Goal: Navigation & Orientation: Find specific page/section

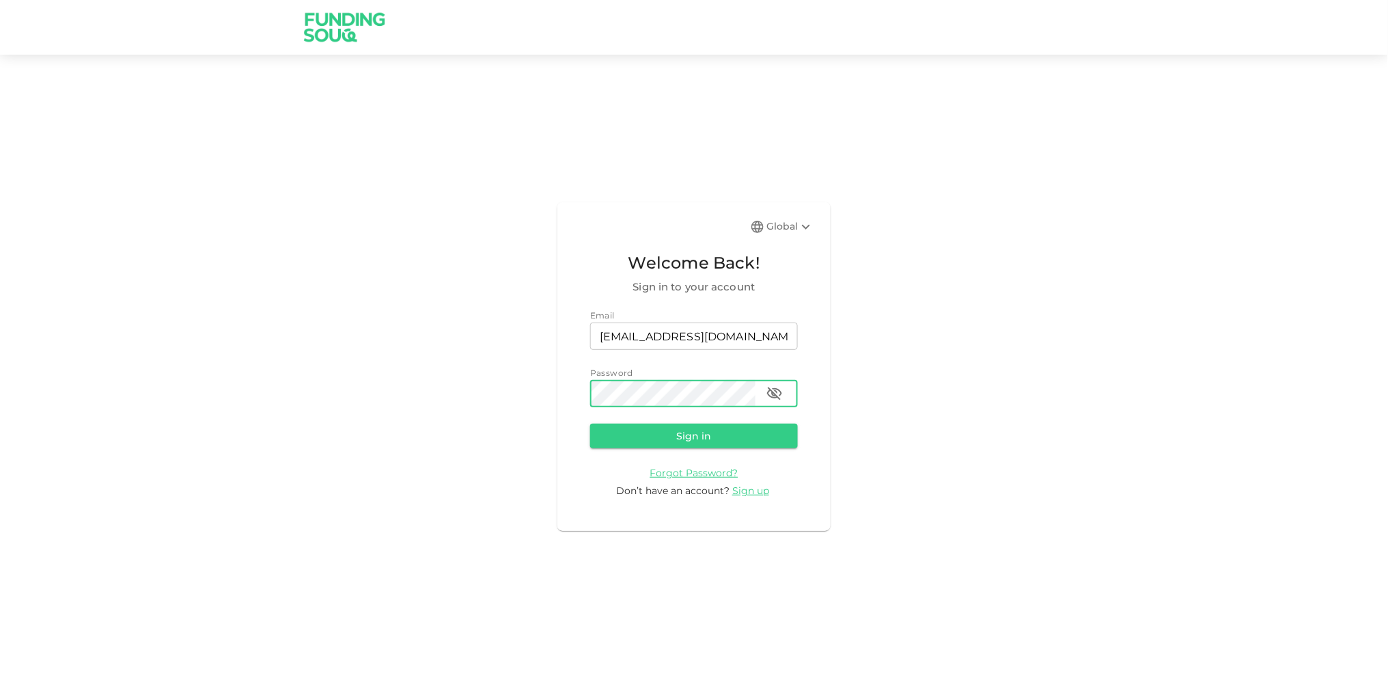
click at [590, 424] on button "Sign in" at bounding box center [694, 436] width 208 height 25
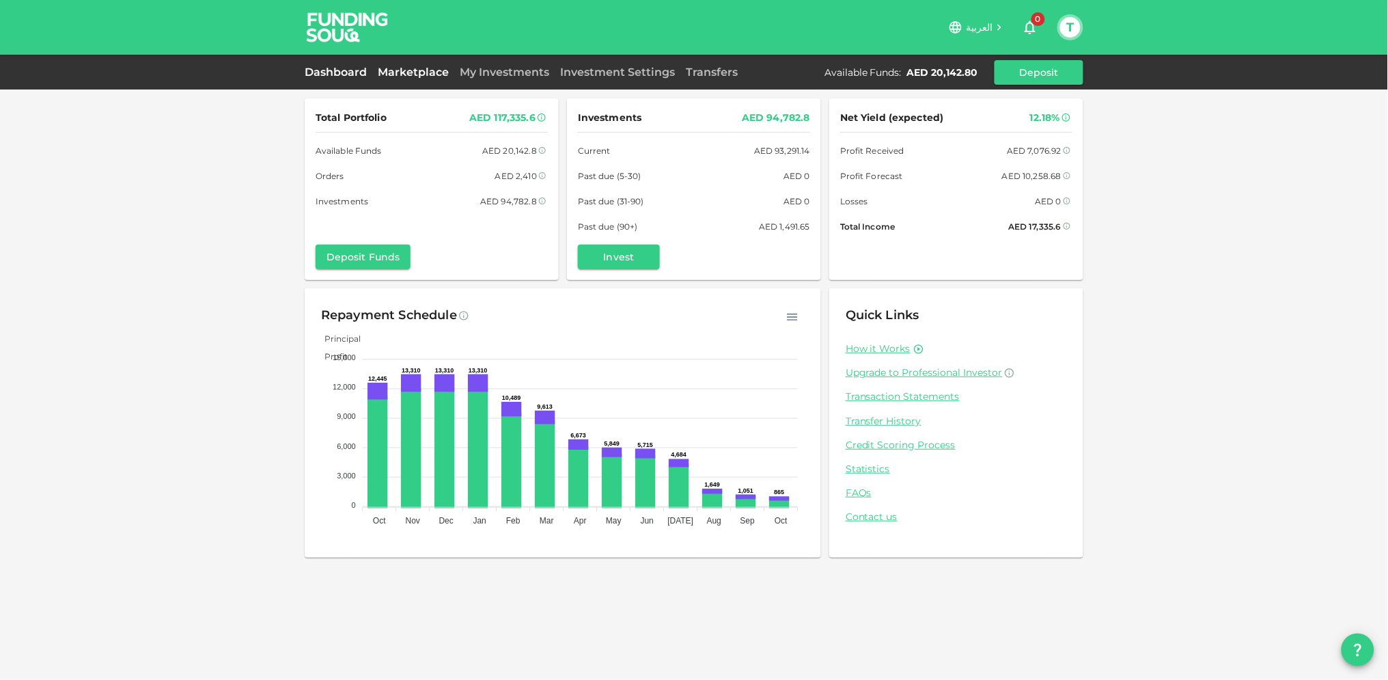
click at [415, 72] on link "Marketplace" at bounding box center [413, 72] width 82 height 13
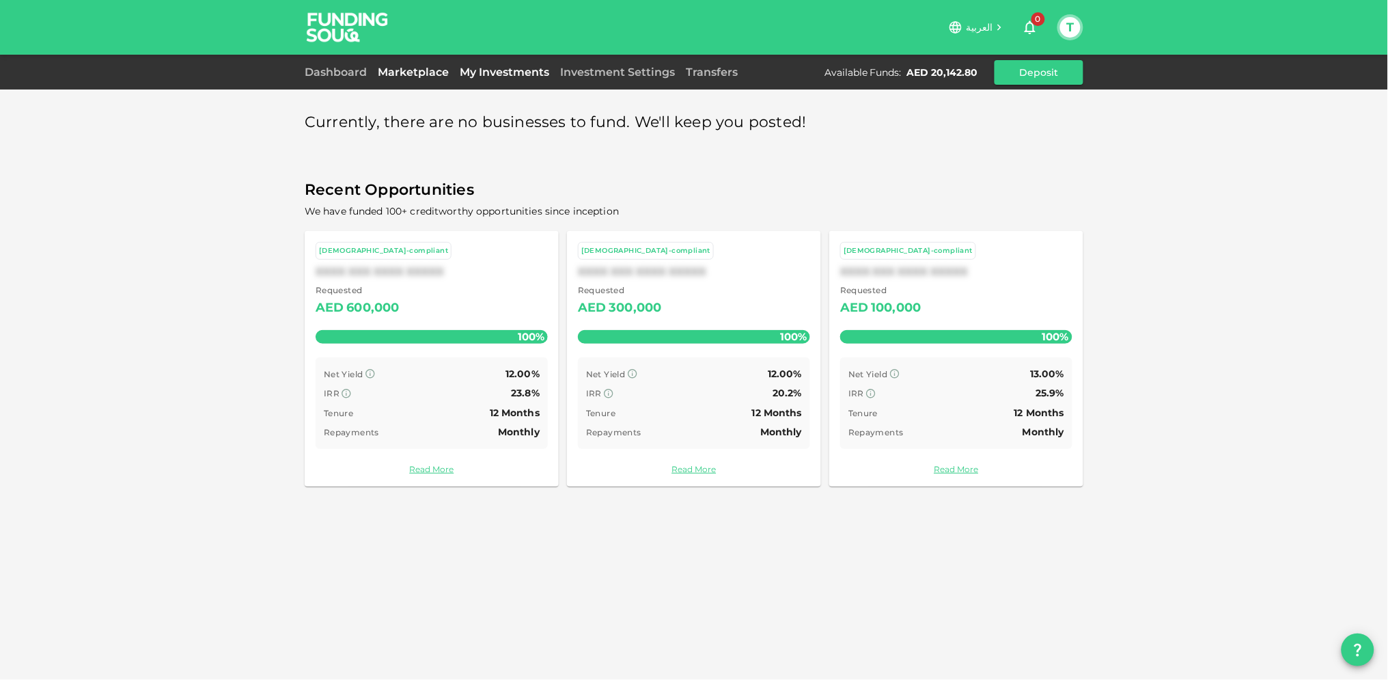
click at [488, 69] on link "My Investments" at bounding box center [504, 72] width 100 height 13
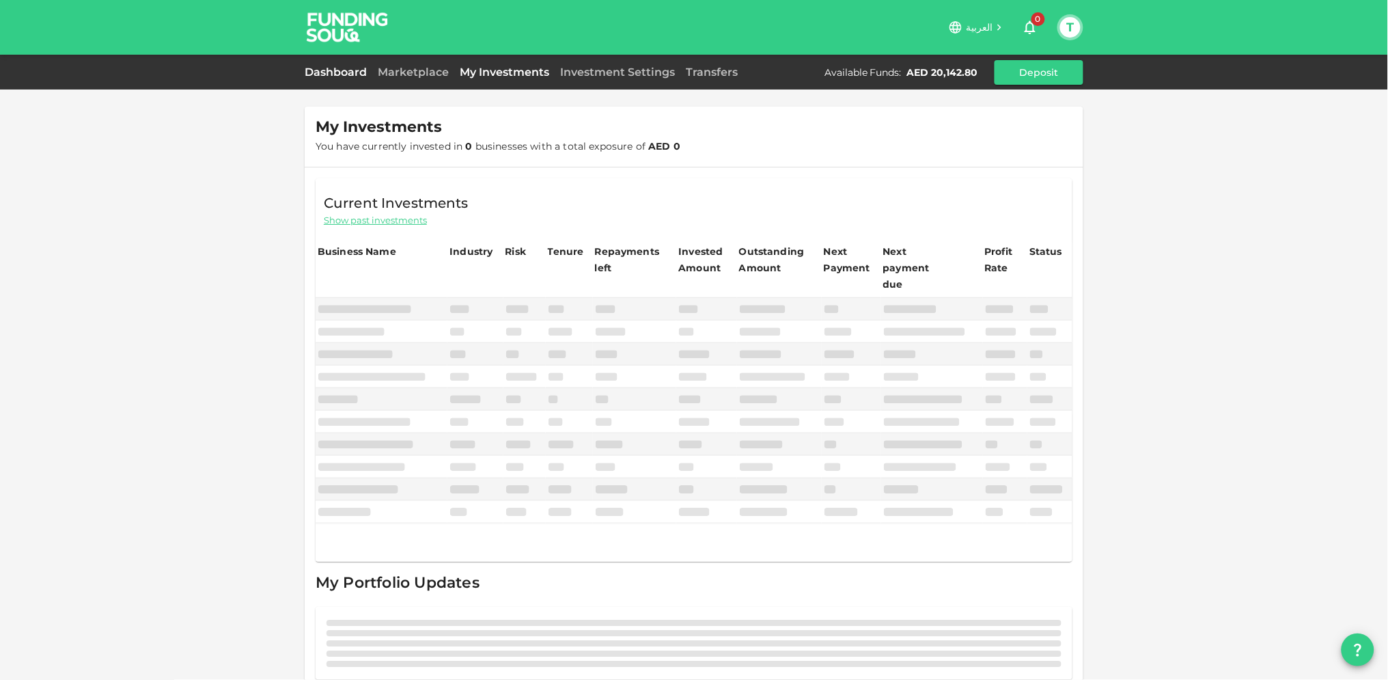
click at [327, 72] on link "Dashboard" at bounding box center [339, 72] width 68 height 13
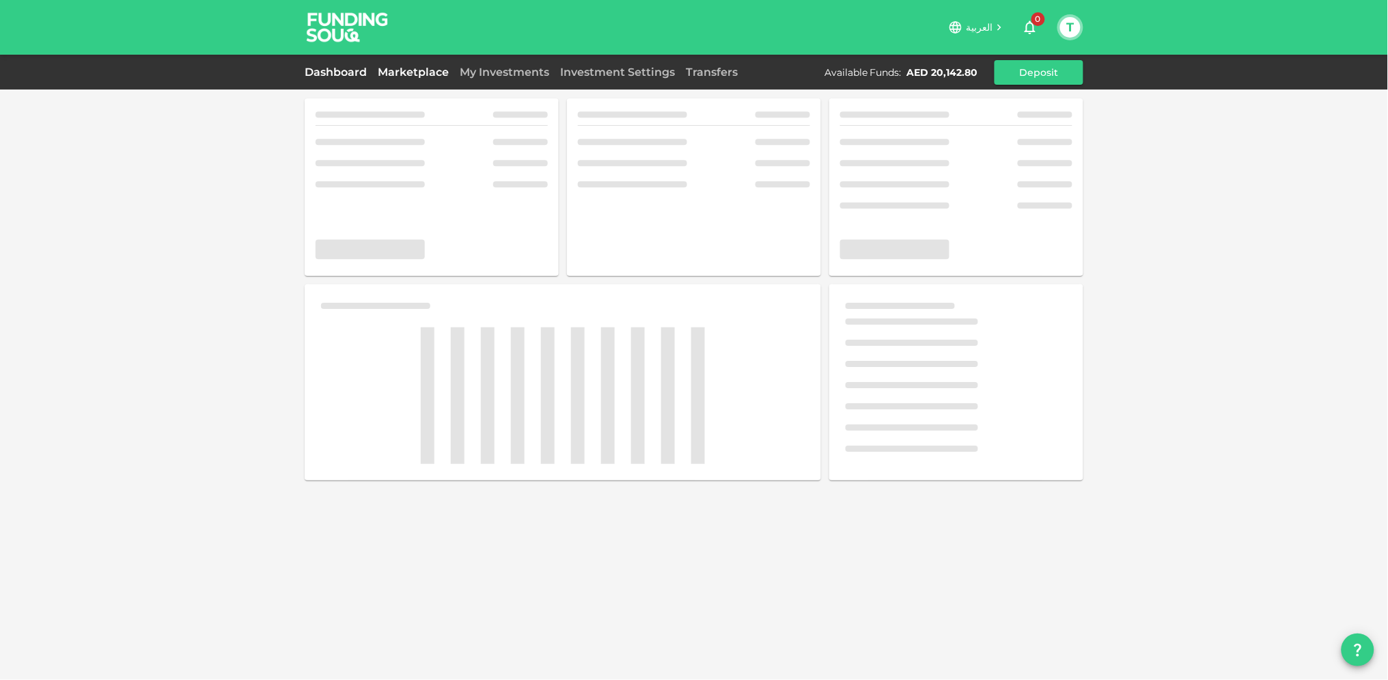
click at [387, 77] on link "Marketplace" at bounding box center [413, 72] width 82 height 13
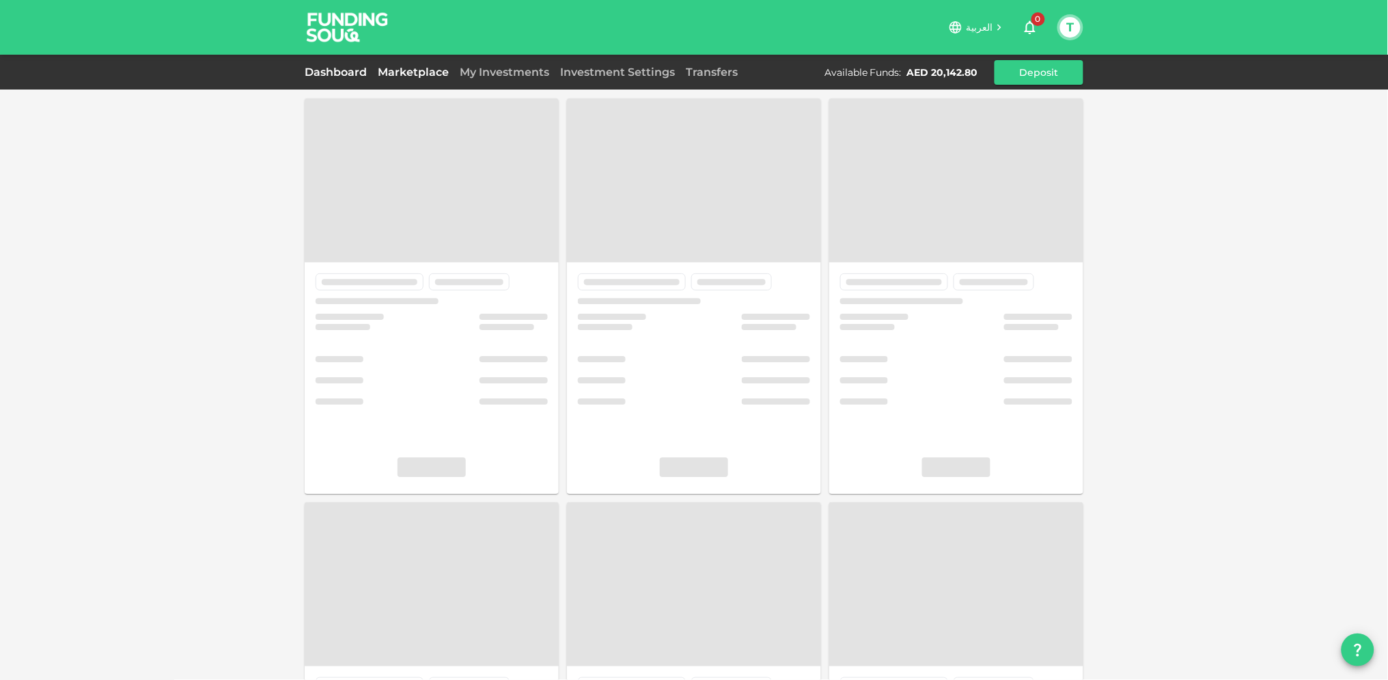
click at [342, 67] on link "Dashboard" at bounding box center [339, 72] width 68 height 13
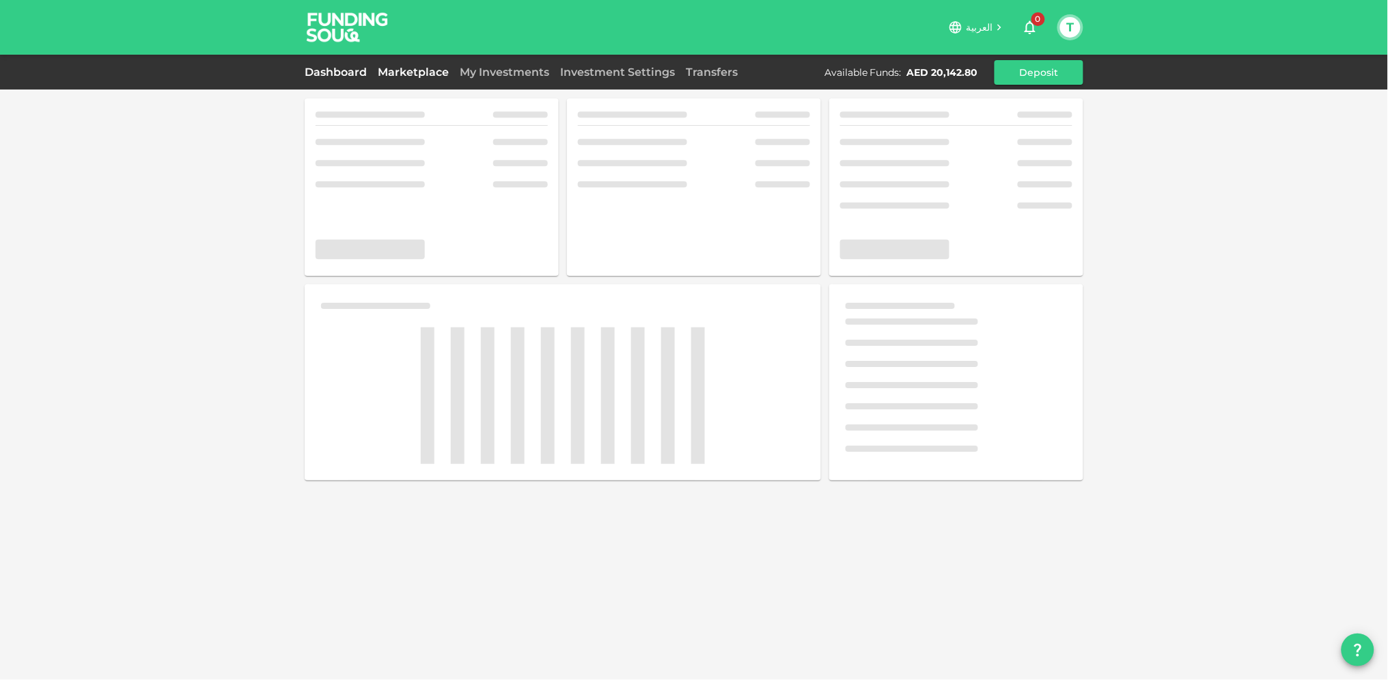
click at [410, 71] on link "Marketplace" at bounding box center [413, 72] width 82 height 13
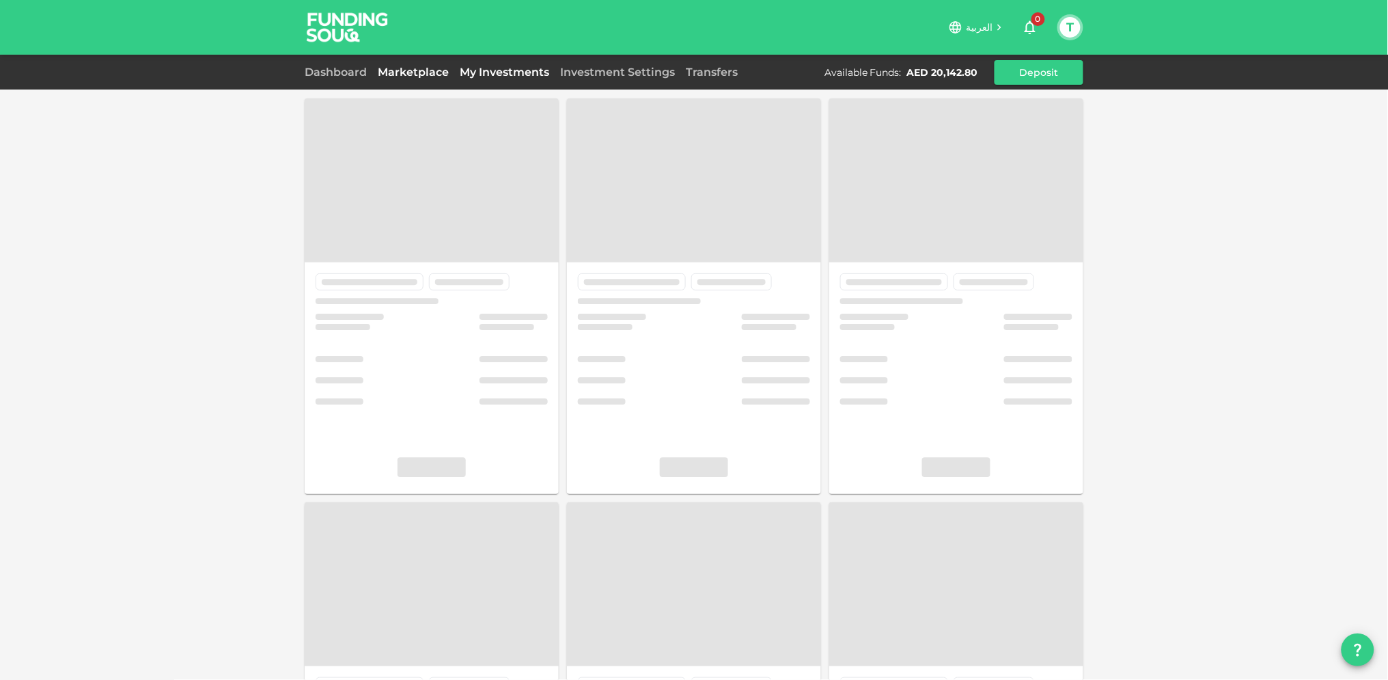
click at [500, 69] on link "My Investments" at bounding box center [504, 72] width 100 height 13
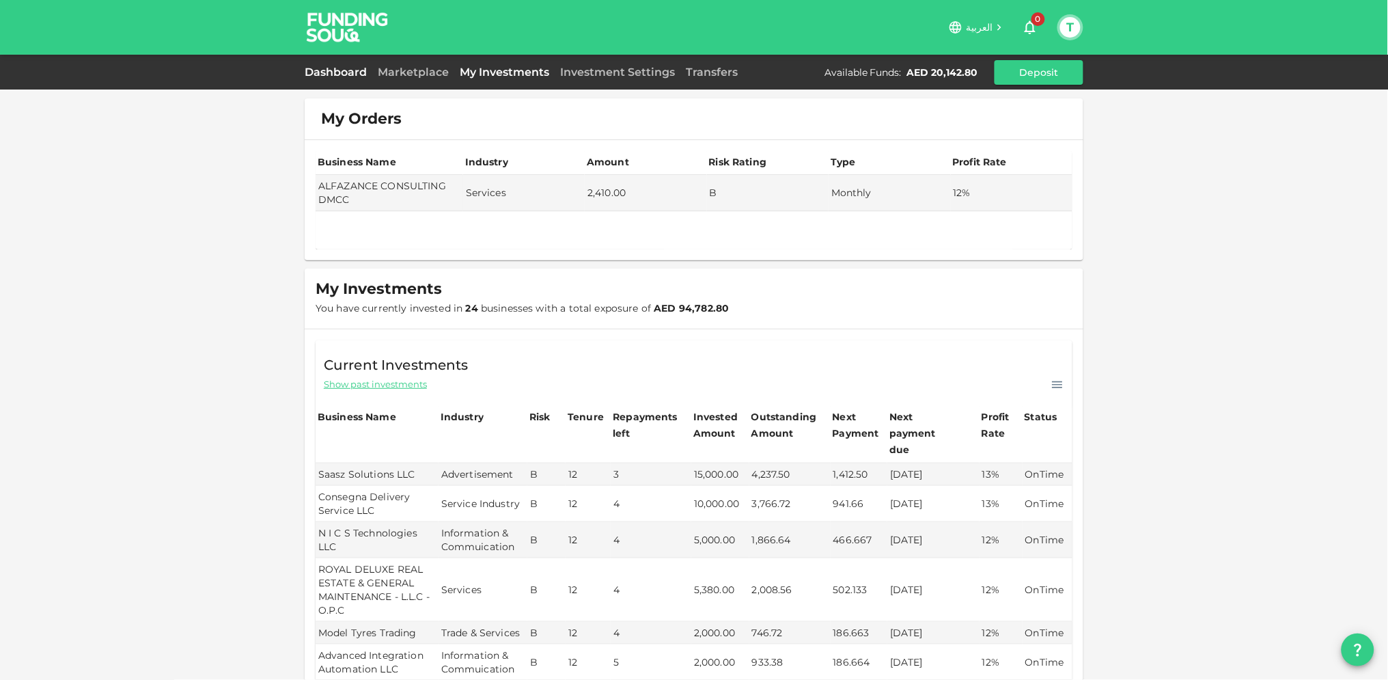
click at [335, 72] on link "Dashboard" at bounding box center [339, 72] width 68 height 13
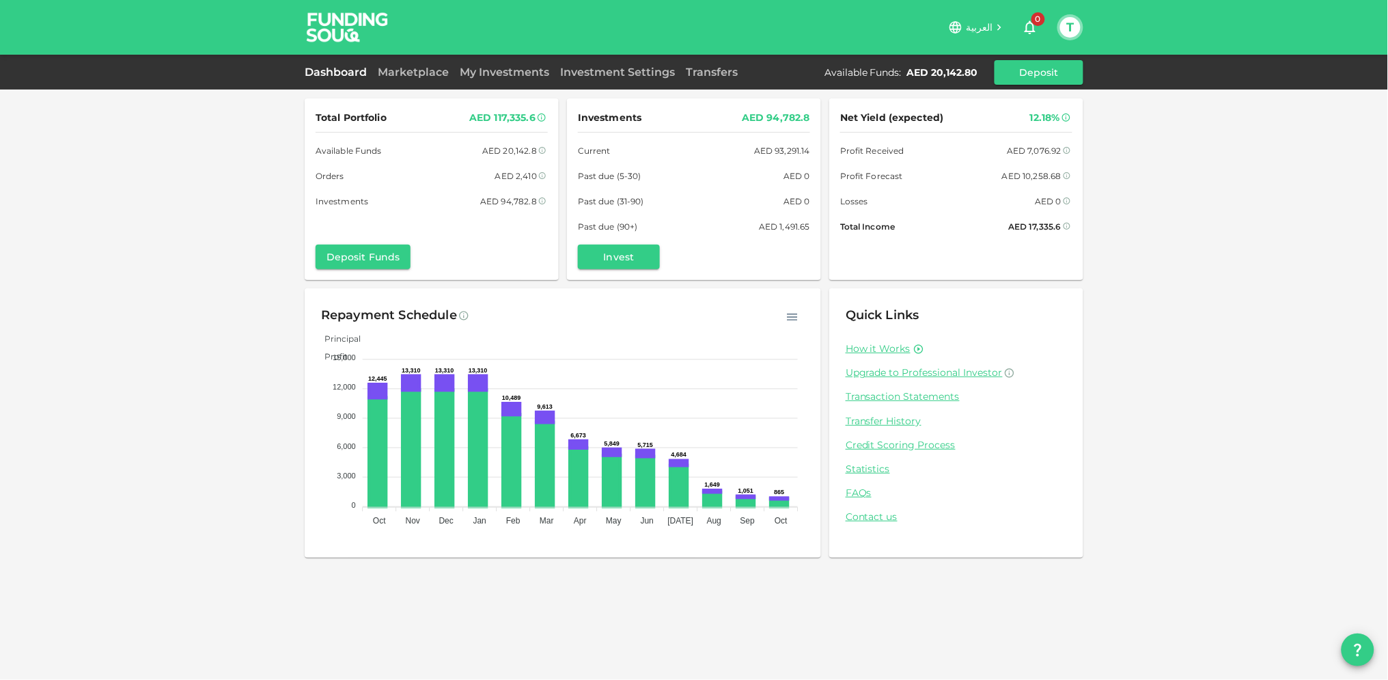
click at [1058, 20] on div "T" at bounding box center [1071, 27] width 26 height 26
click at [1067, 22] on button "T" at bounding box center [1070, 27] width 20 height 20
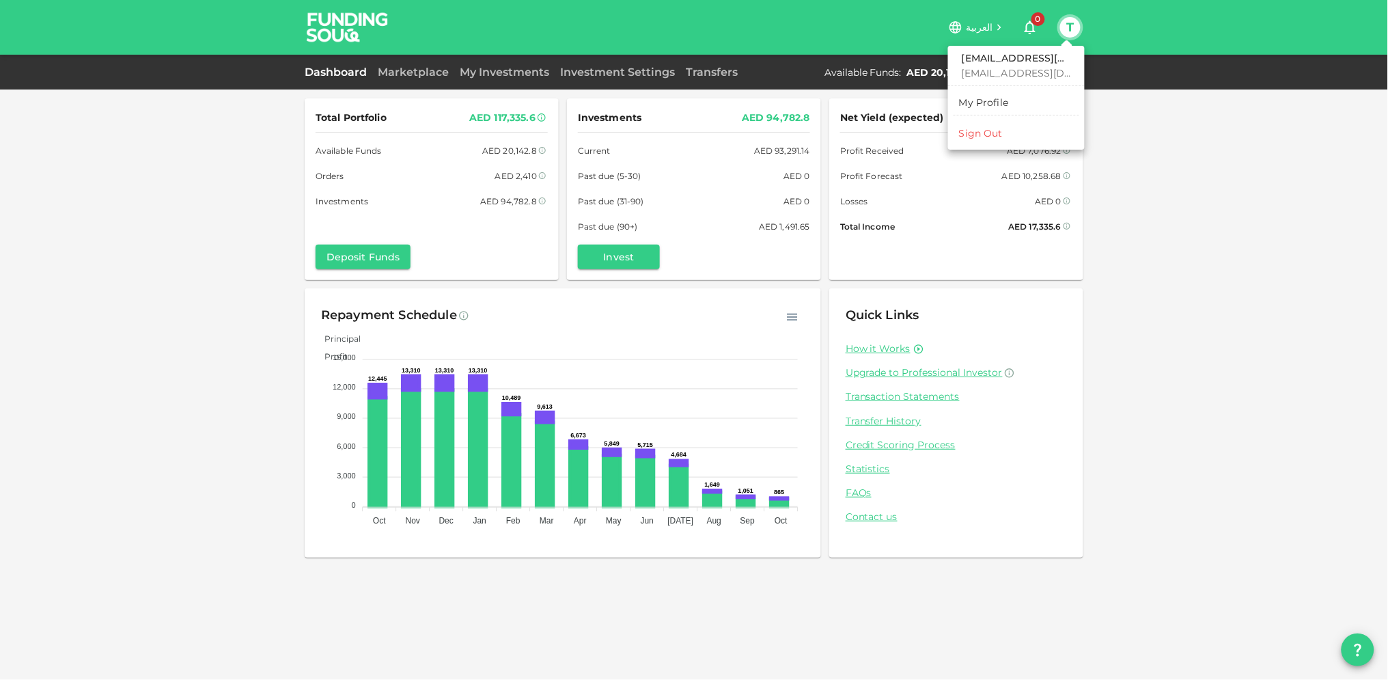
click at [989, 139] on div "Sign Out" at bounding box center [981, 133] width 44 height 14
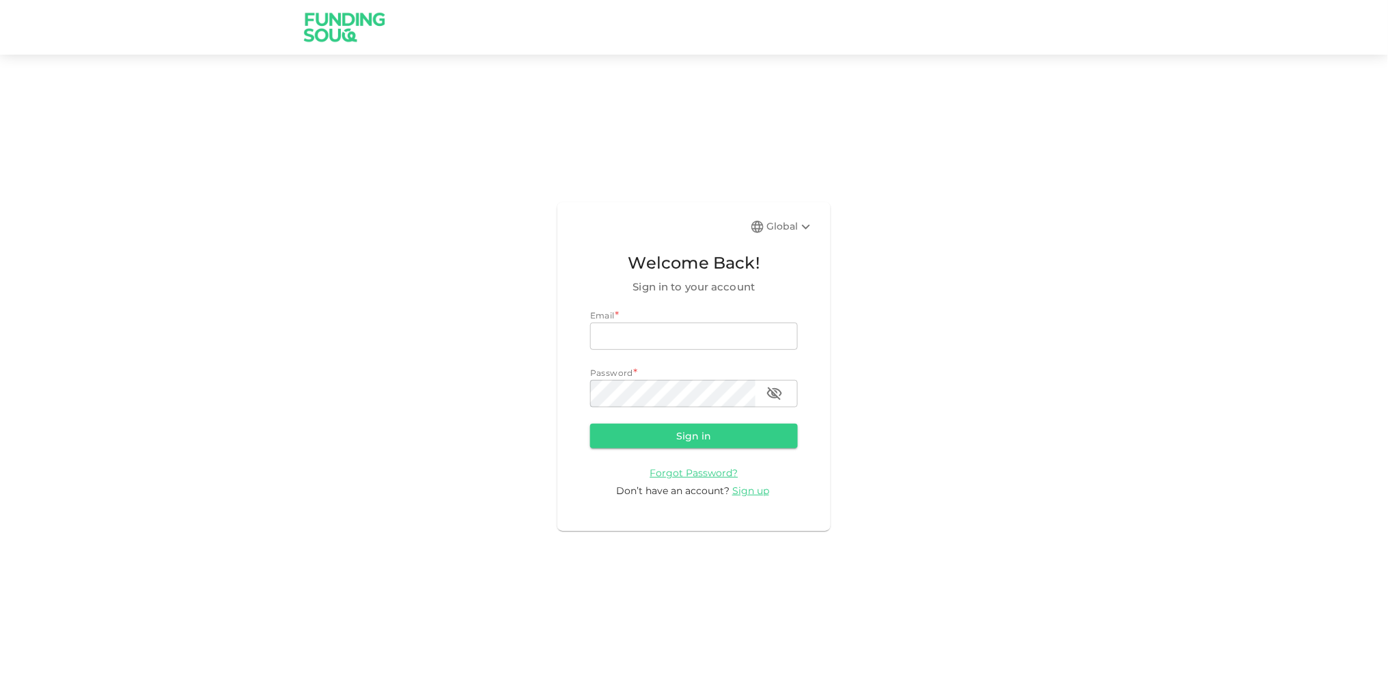
drag, startPoint x: 1336, startPoint y: 0, endPoint x: 966, endPoint y: 519, distance: 636.7
click at [966, 519] on div "Global Welcome Back! Sign in to your account Email * email email Password * pas…" at bounding box center [694, 366] width 1388 height 591
